Goal: Information Seeking & Learning: Learn about a topic

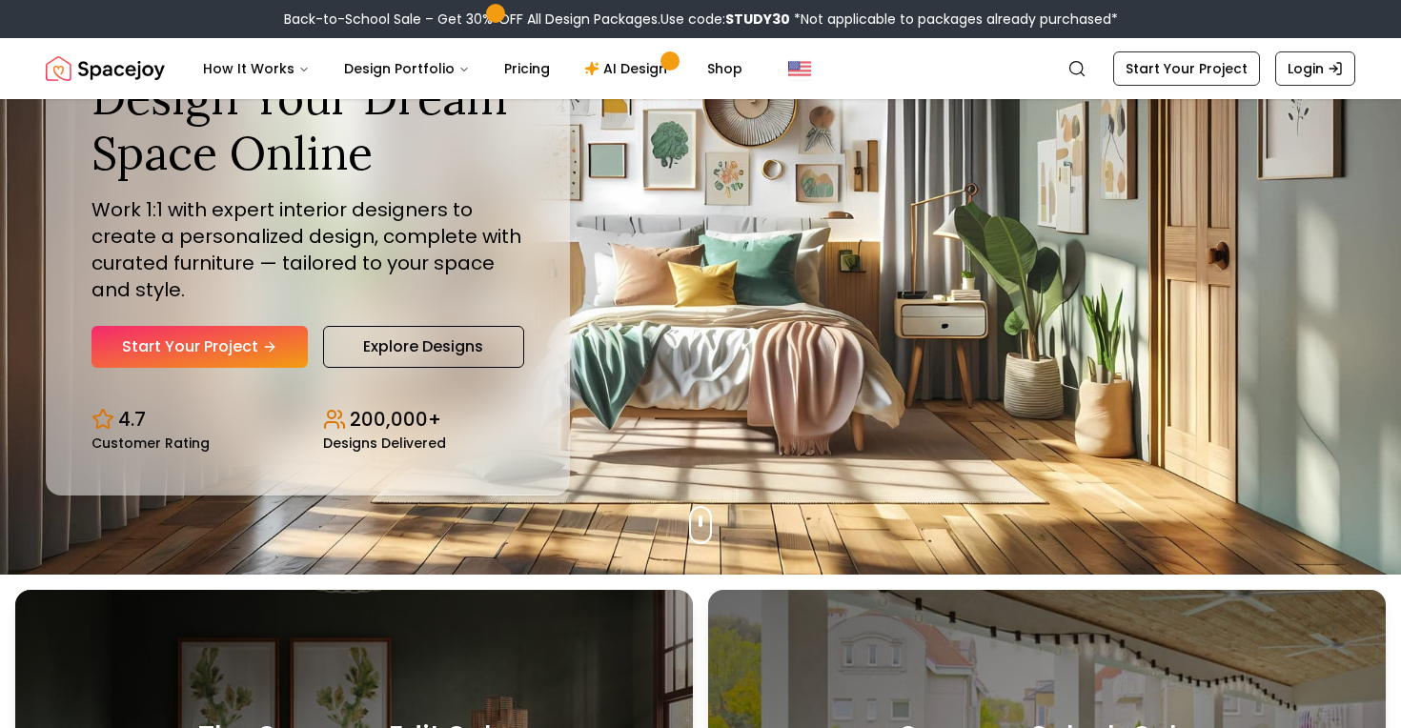
scroll to position [28, 0]
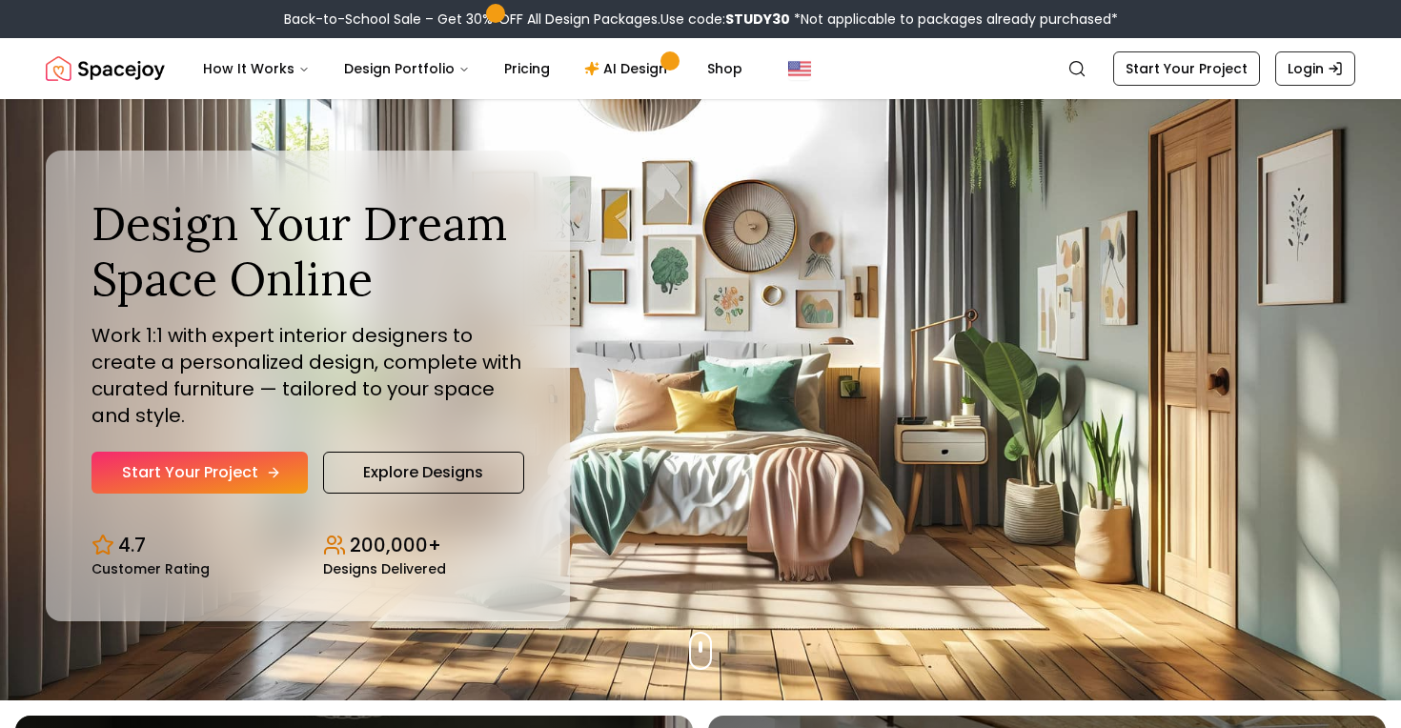
click at [267, 481] on link "Start Your Project" at bounding box center [199, 473] width 216 height 42
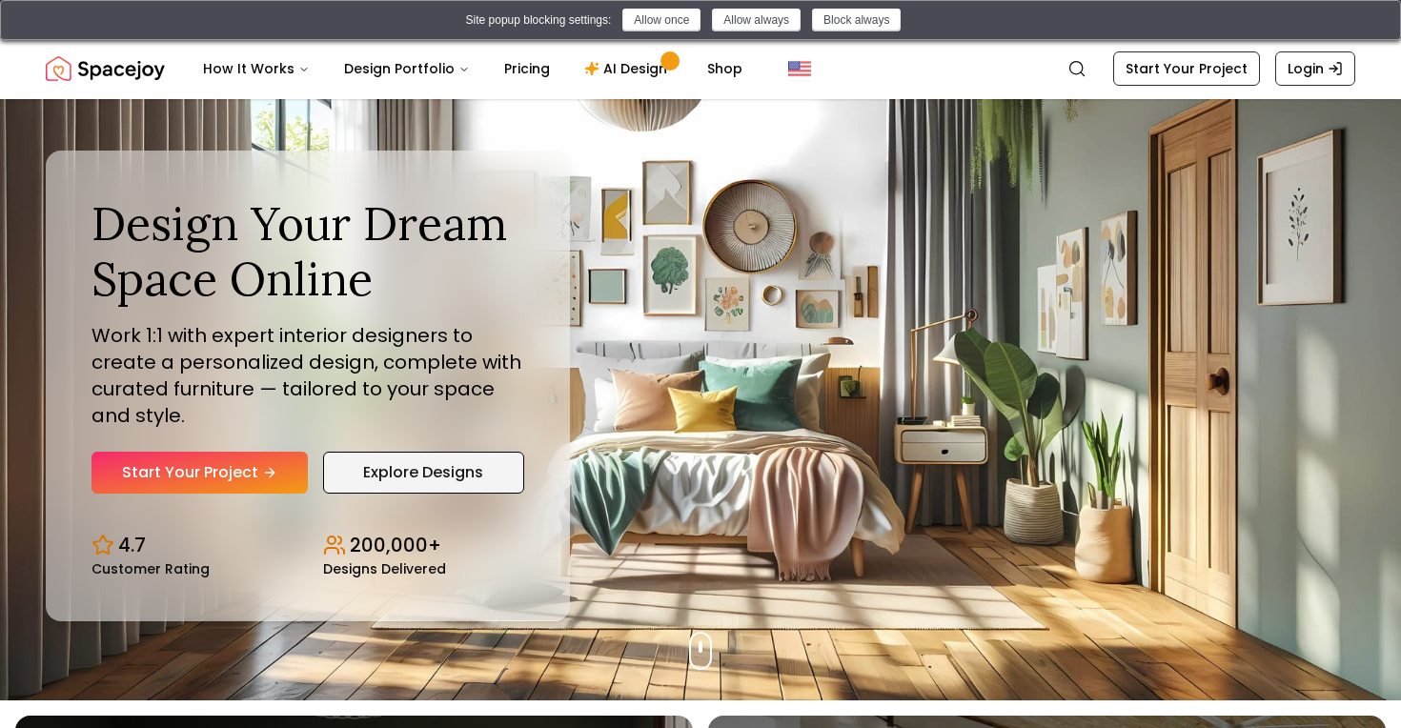
click at [383, 475] on link "Explore Designs" at bounding box center [423, 473] width 201 height 42
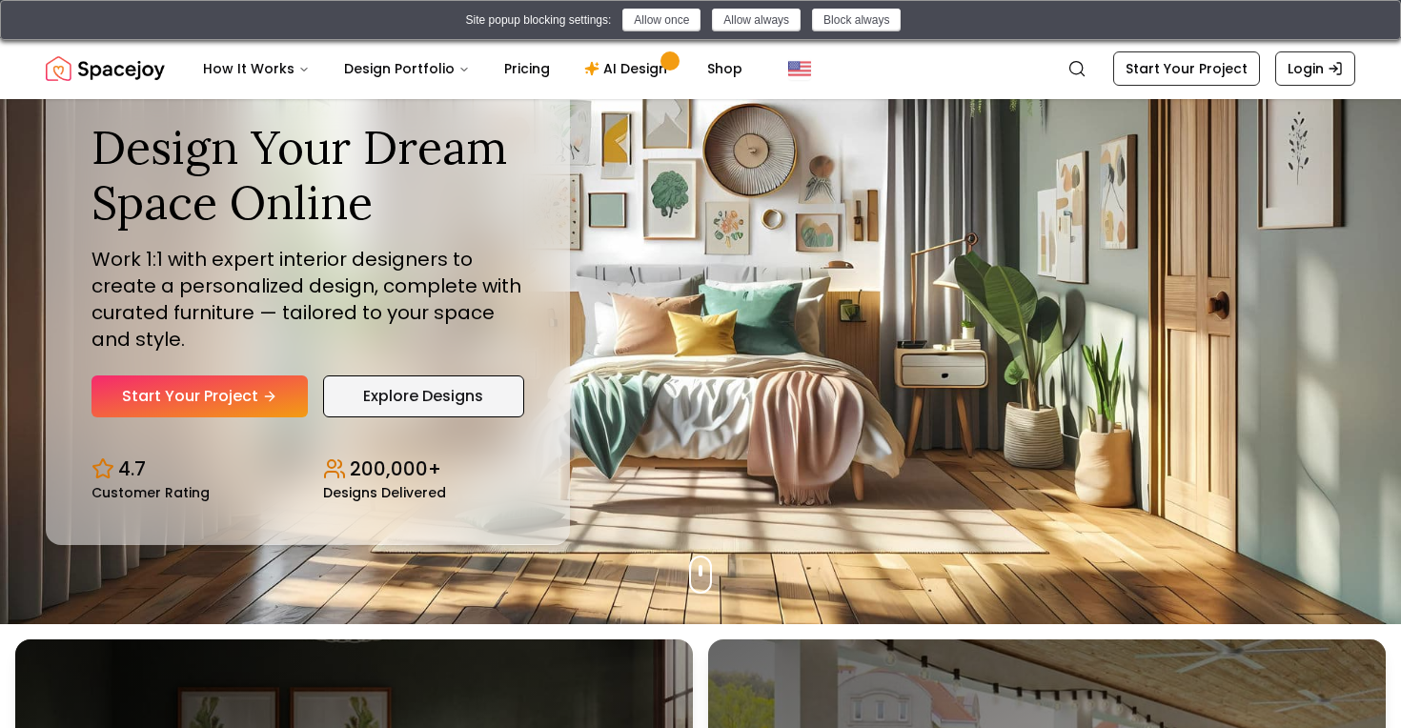
scroll to position [103, 0]
click at [406, 398] on link "Explore Designs" at bounding box center [423, 397] width 201 height 42
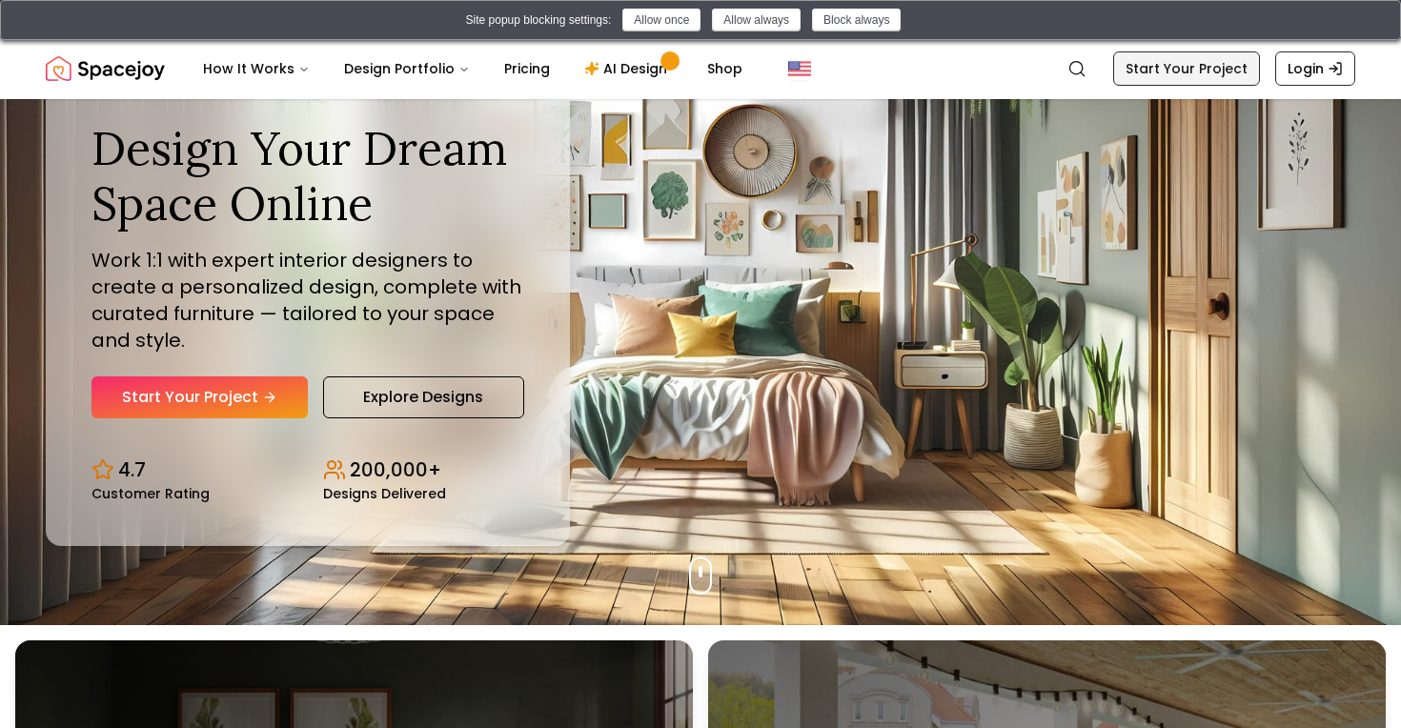
click at [1173, 66] on link "Start Your Project" at bounding box center [1186, 68] width 147 height 34
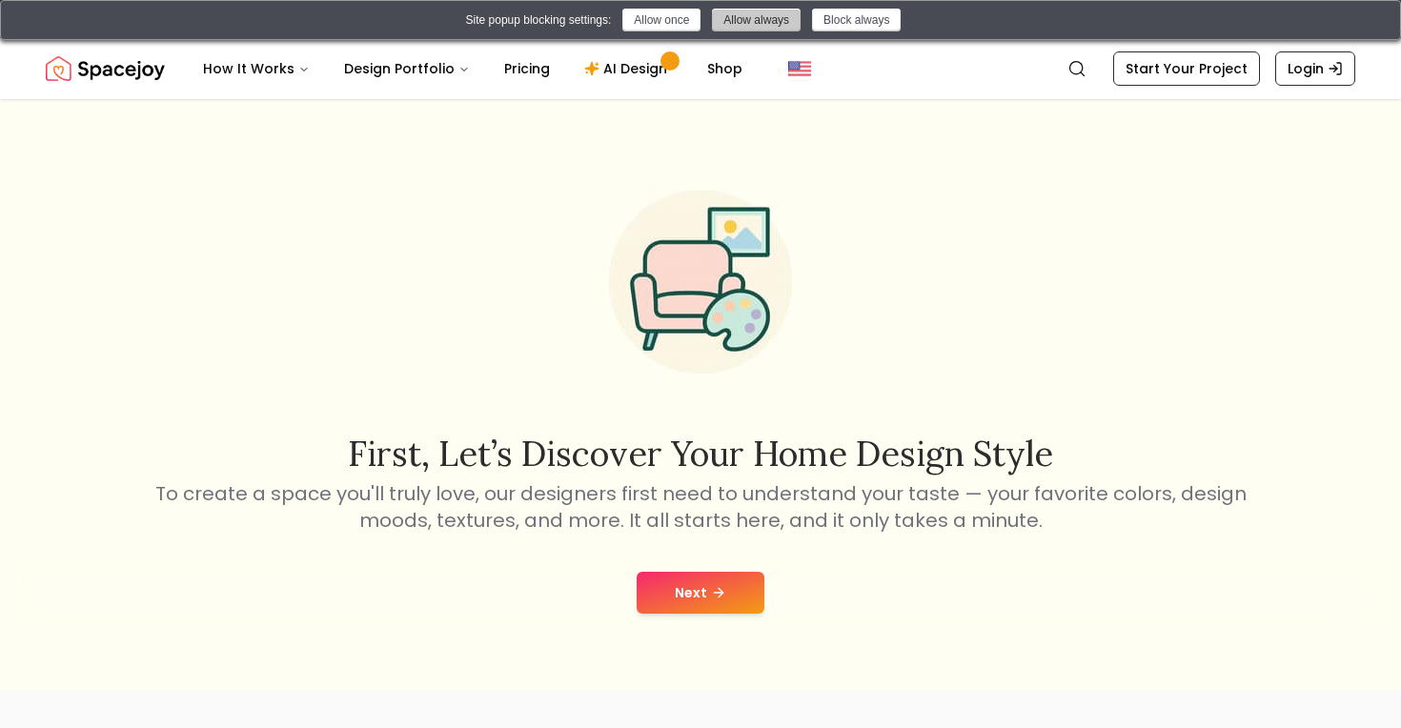
click at [735, 25] on button "Allow always" at bounding box center [756, 20] width 89 height 23
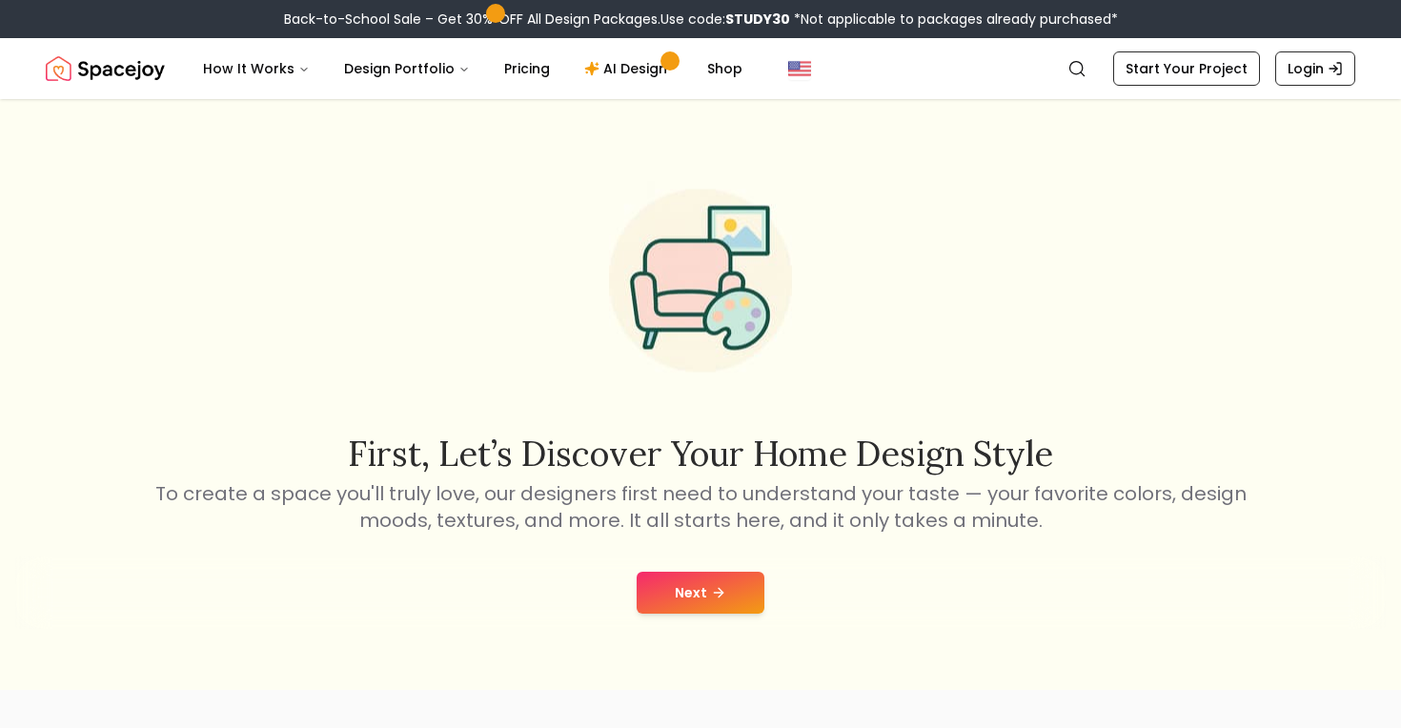
click at [61, 64] on img "Spacejoy" at bounding box center [105, 69] width 119 height 38
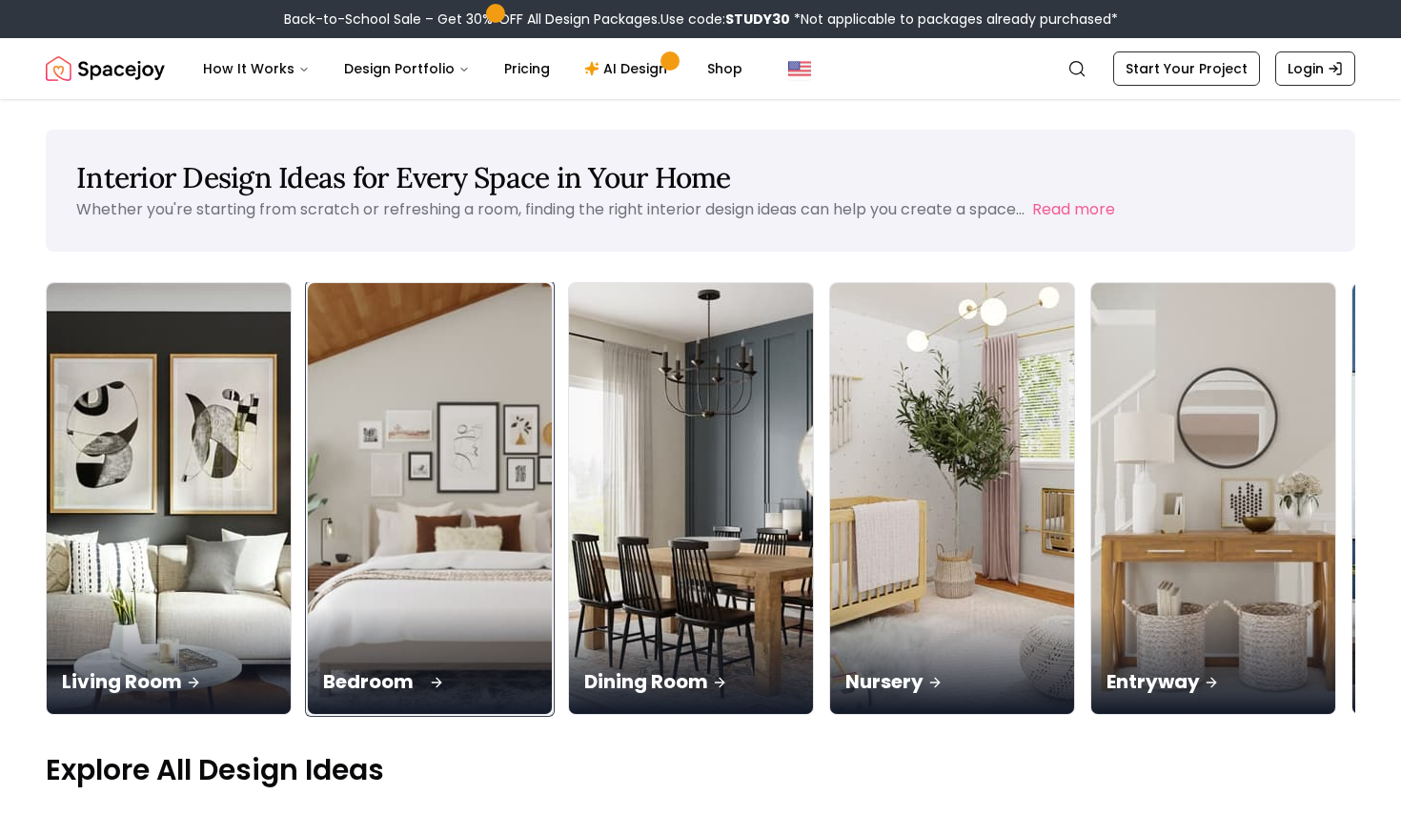
click at [327, 607] on div "Bedroom" at bounding box center [430, 660] width 244 height 107
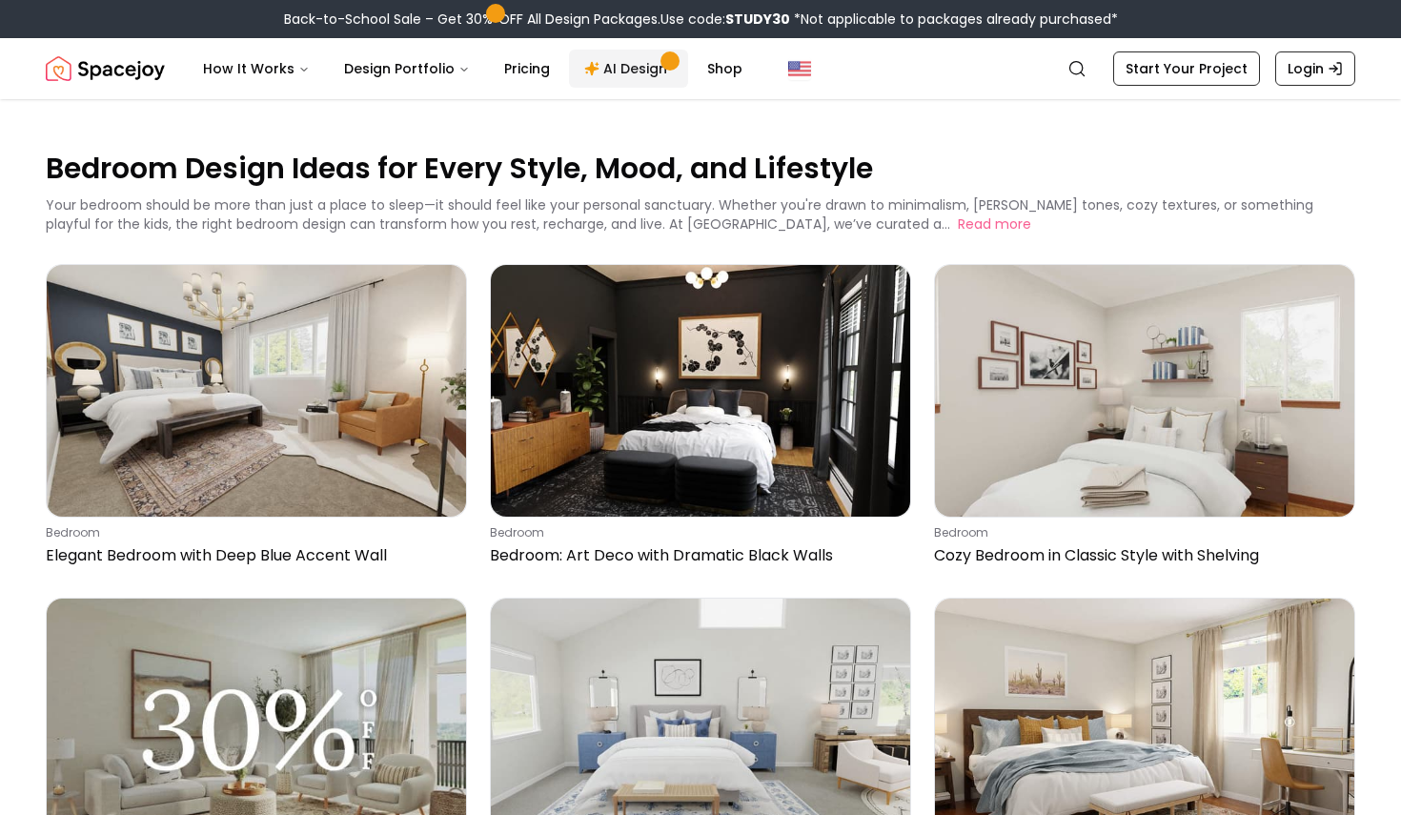
click at [607, 72] on link "AI Design" at bounding box center [628, 69] width 119 height 38
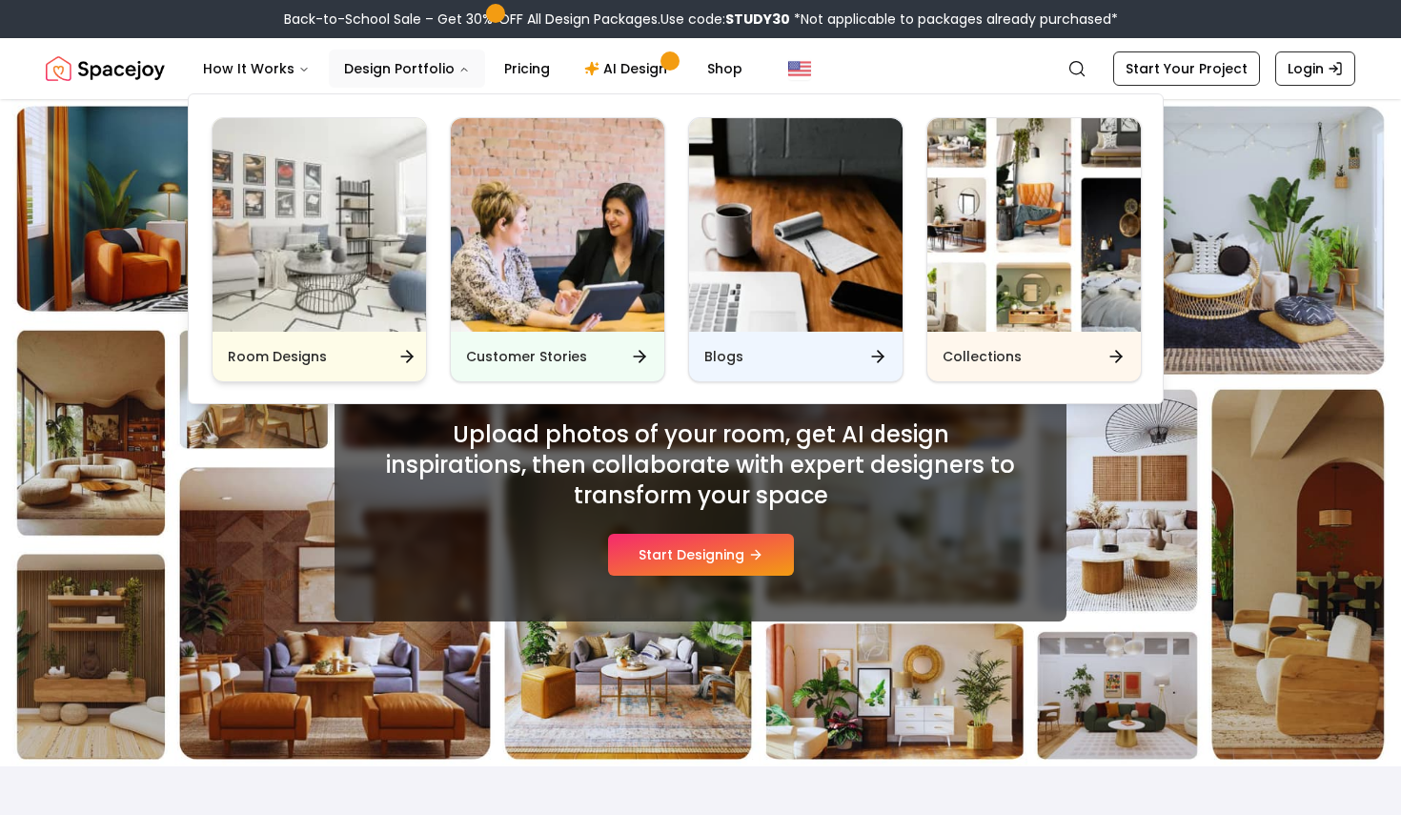
click at [313, 262] on img "Main" at bounding box center [318, 224] width 213 height 213
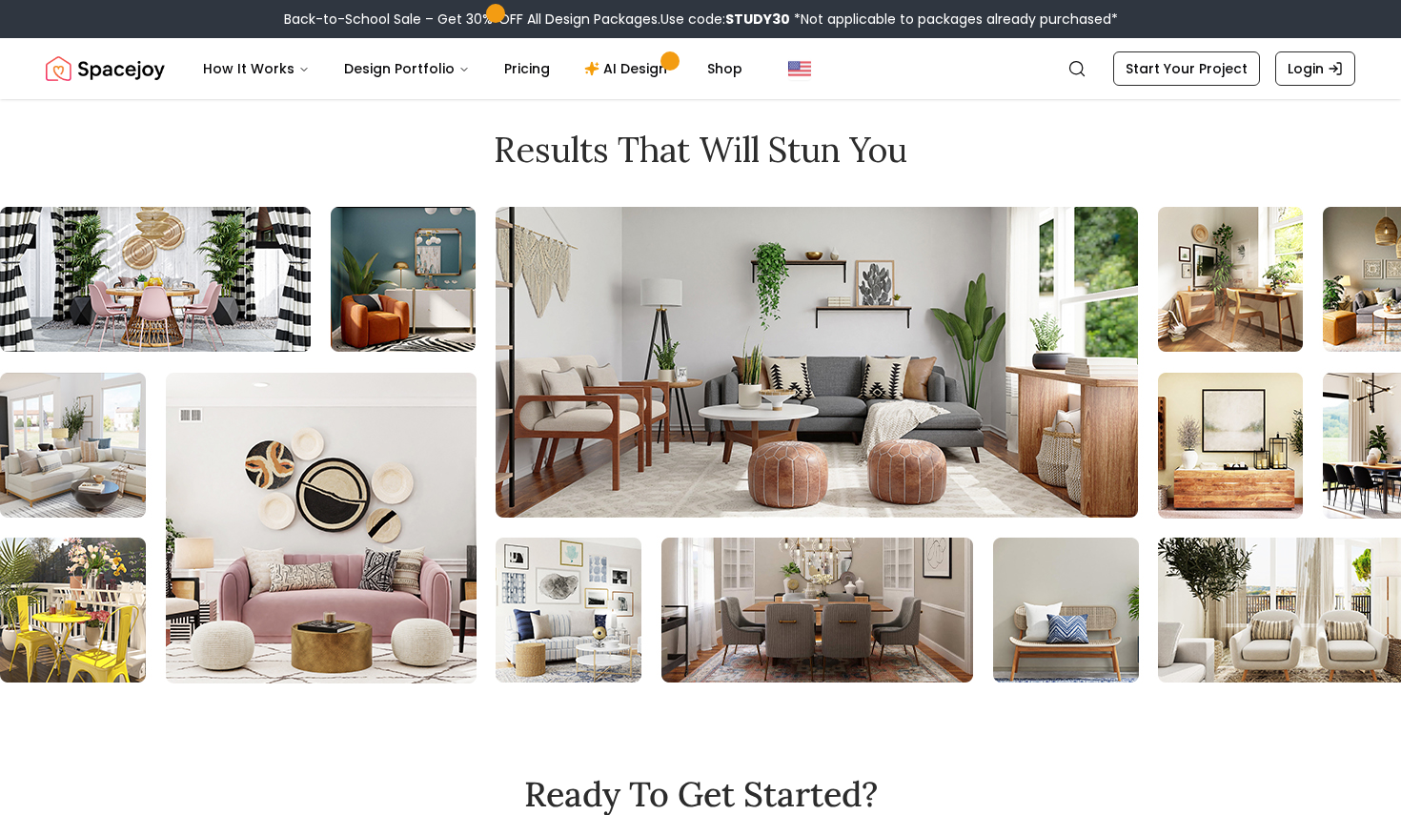
scroll to position [7819, 0]
